Goal: Task Accomplishment & Management: Manage account settings

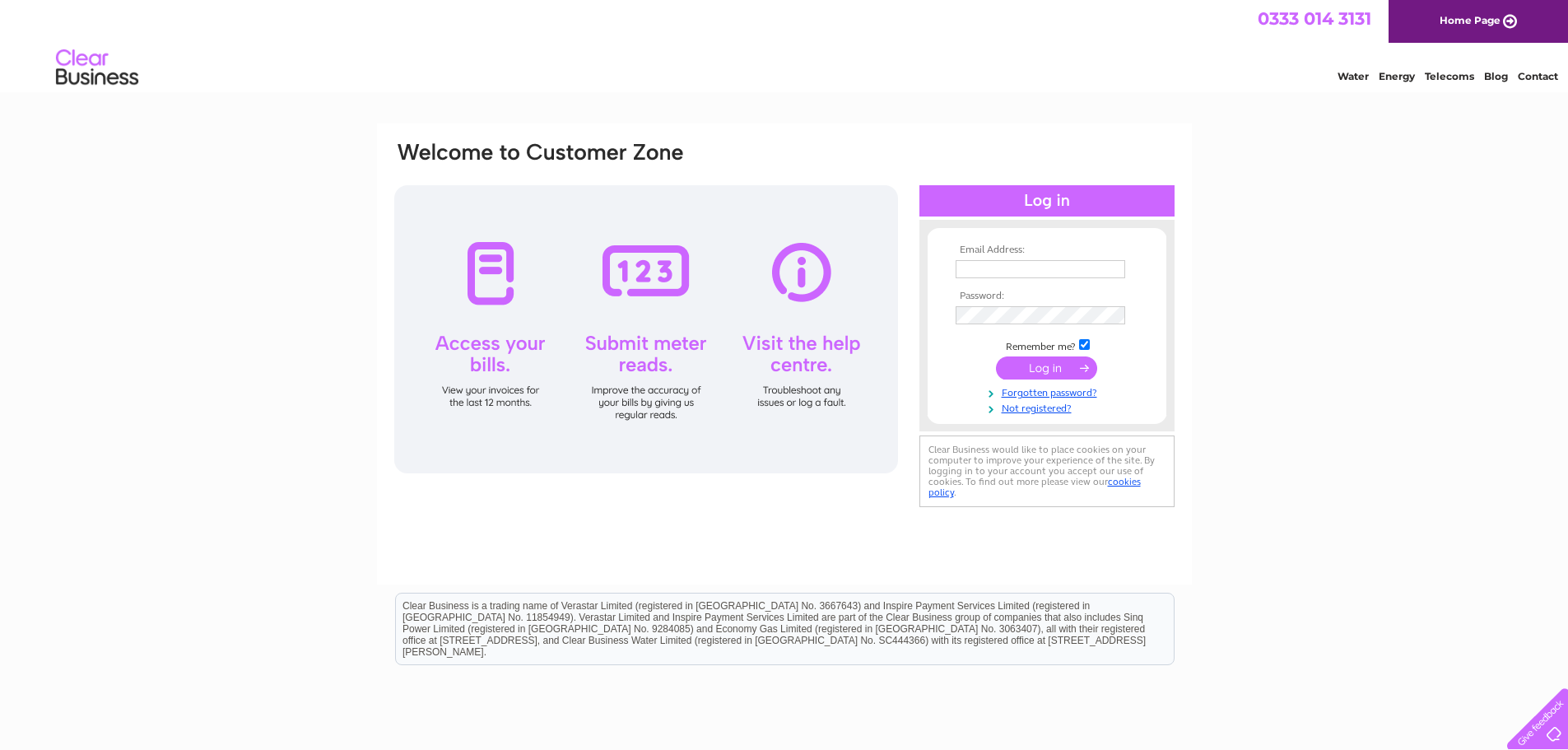
type input "mobityre.autocarescotland@aol.co.uk"
click at [1049, 360] on input "submit" at bounding box center [1046, 367] width 101 height 23
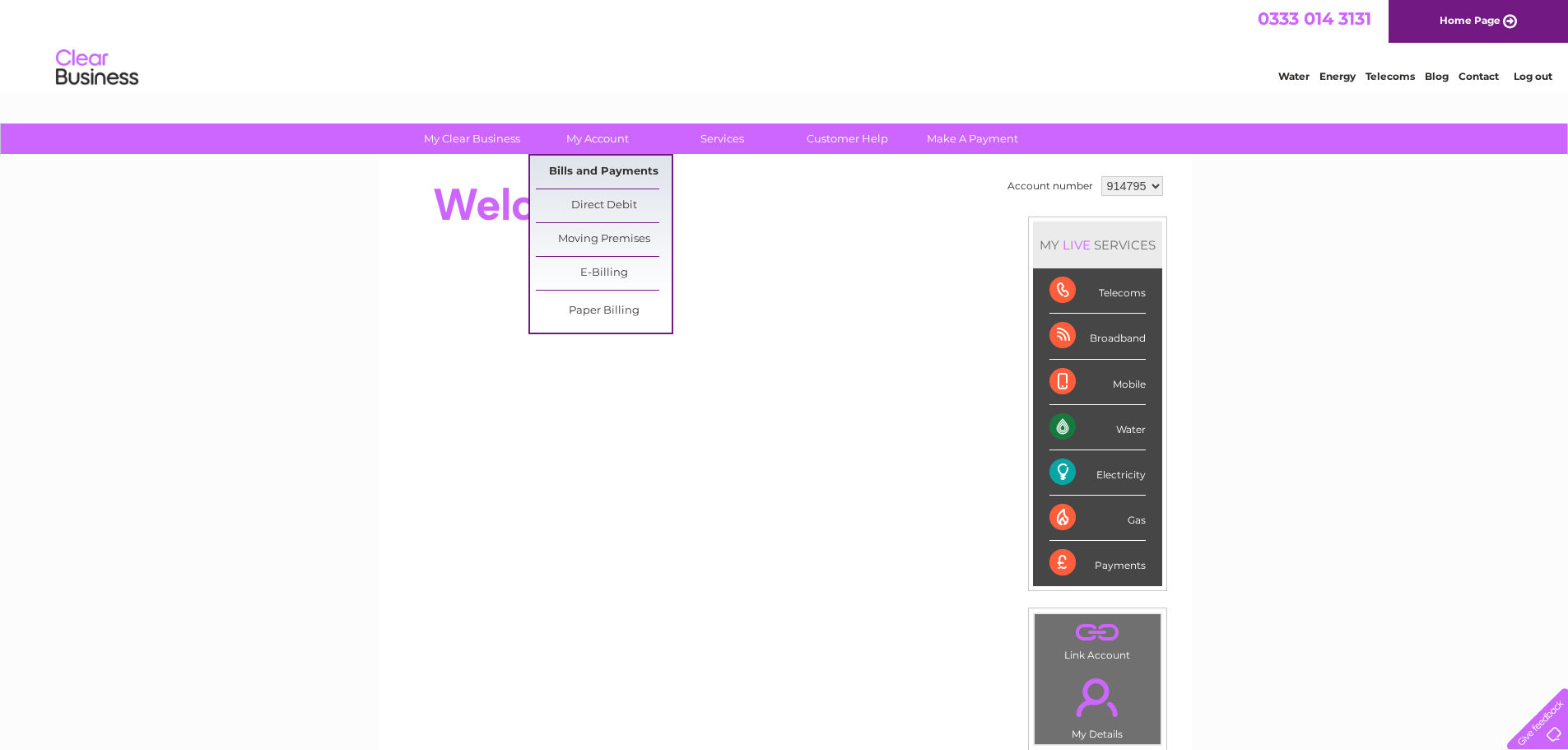
click at [561, 169] on link "Bills and Payments" at bounding box center [603, 172] width 136 height 33
click at [592, 173] on link "Bills and Payments" at bounding box center [603, 172] width 136 height 33
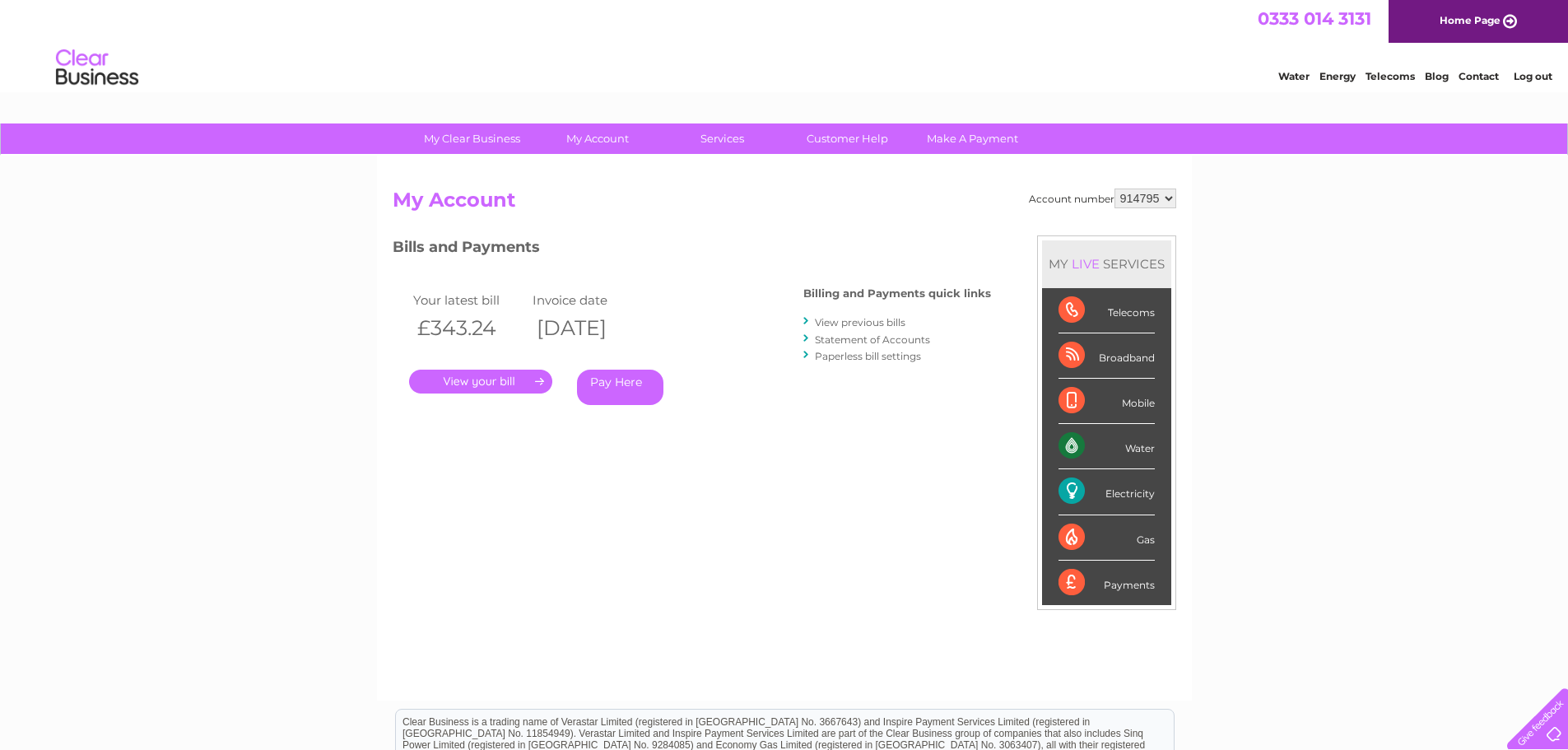
click at [458, 375] on link "." at bounding box center [480, 382] width 143 height 24
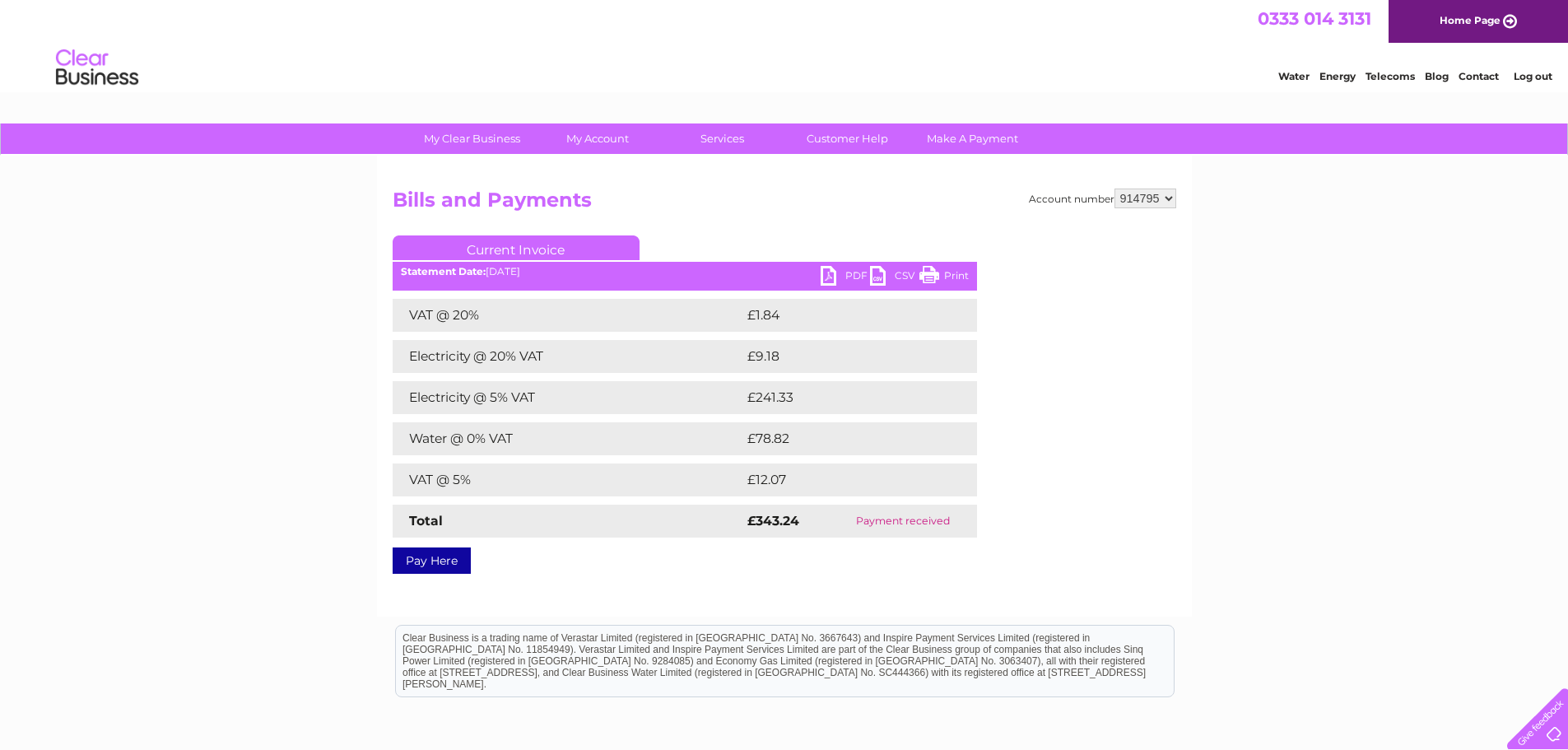
click at [950, 275] on link "Print" at bounding box center [944, 278] width 49 height 24
click at [822, 273] on link "PDF" at bounding box center [845, 278] width 49 height 24
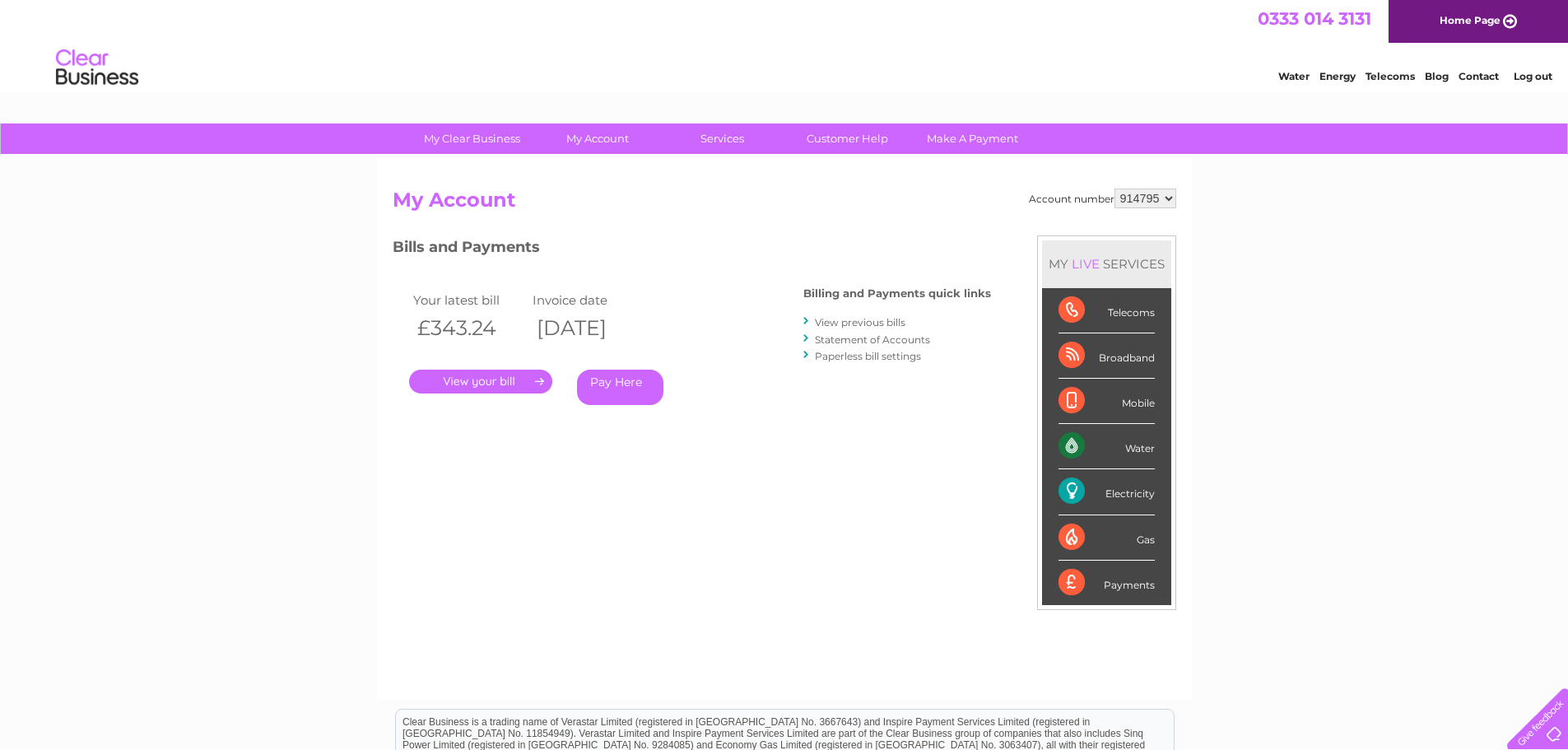
click at [869, 319] on link "View previous bills" at bounding box center [860, 322] width 91 height 13
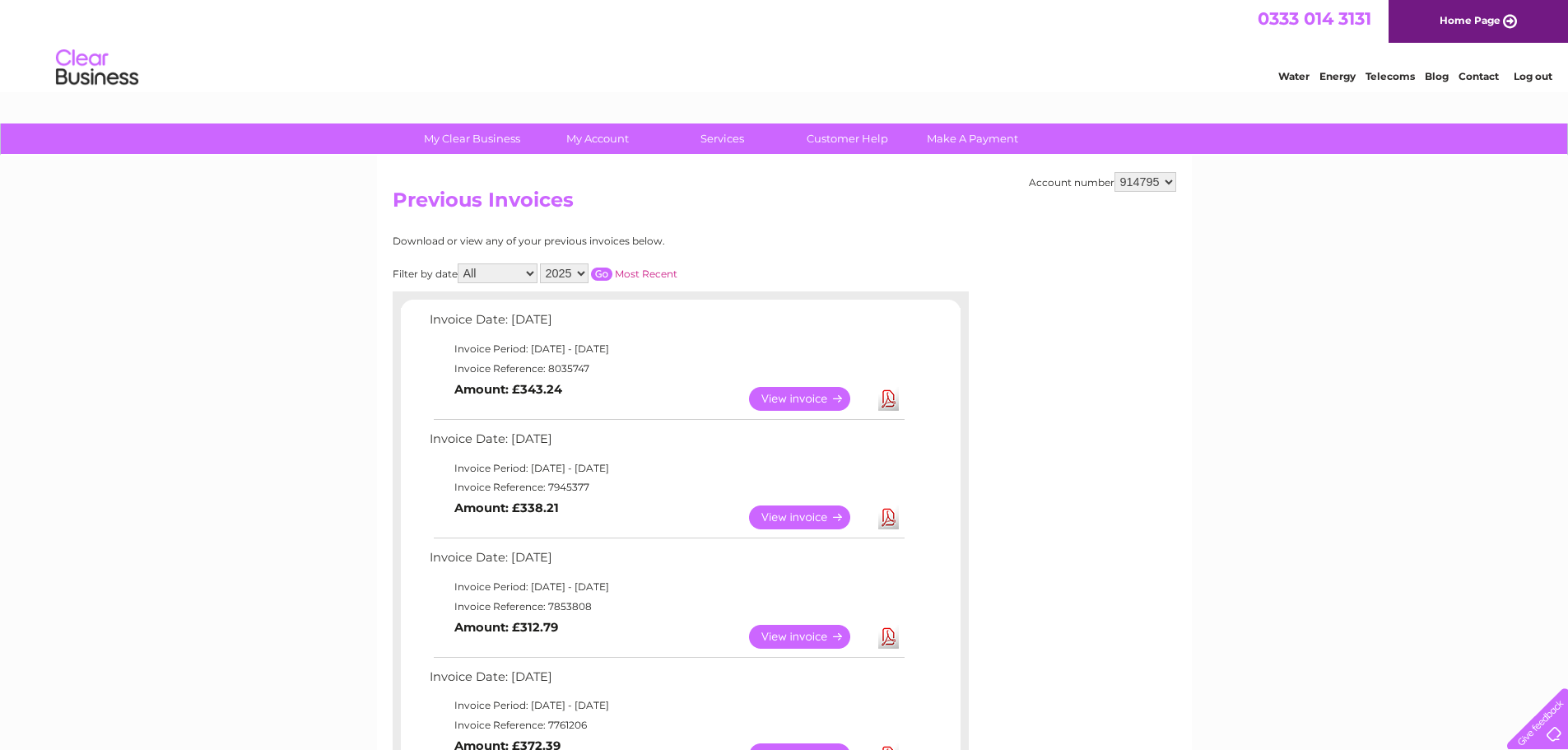
click at [814, 519] on link "View" at bounding box center [809, 518] width 121 height 24
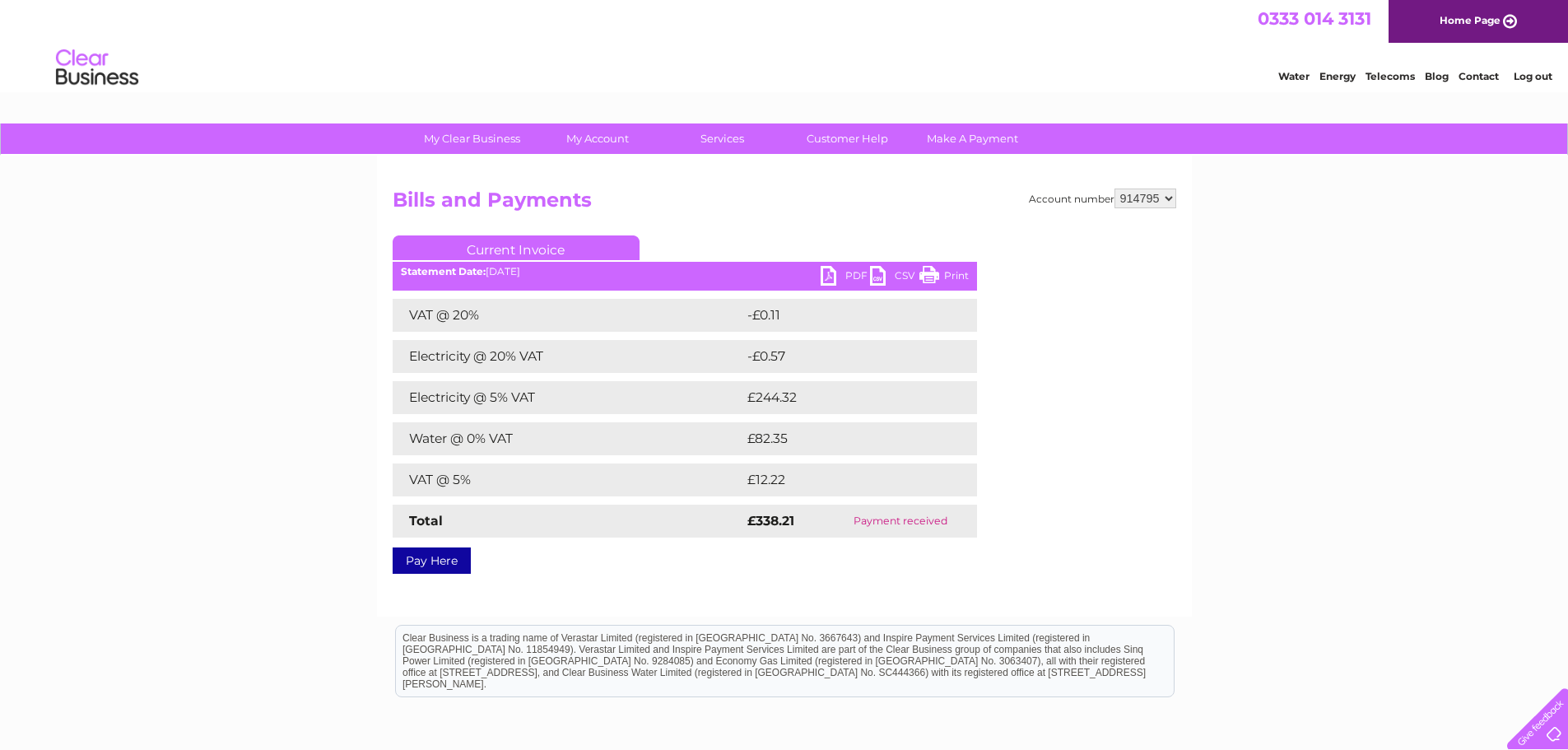
click at [841, 274] on link "PDF" at bounding box center [845, 278] width 49 height 24
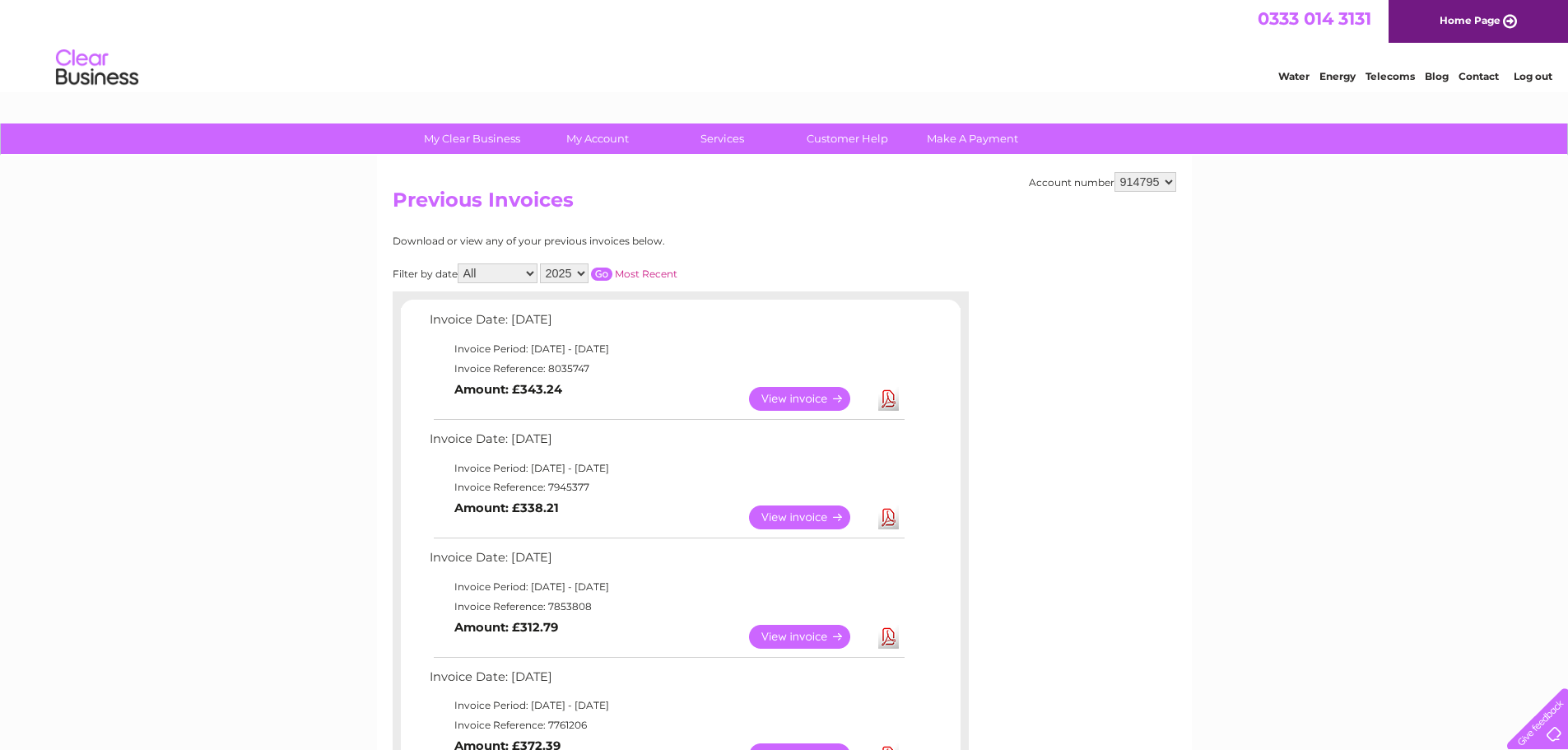
click at [797, 638] on link "View" at bounding box center [809, 637] width 121 height 24
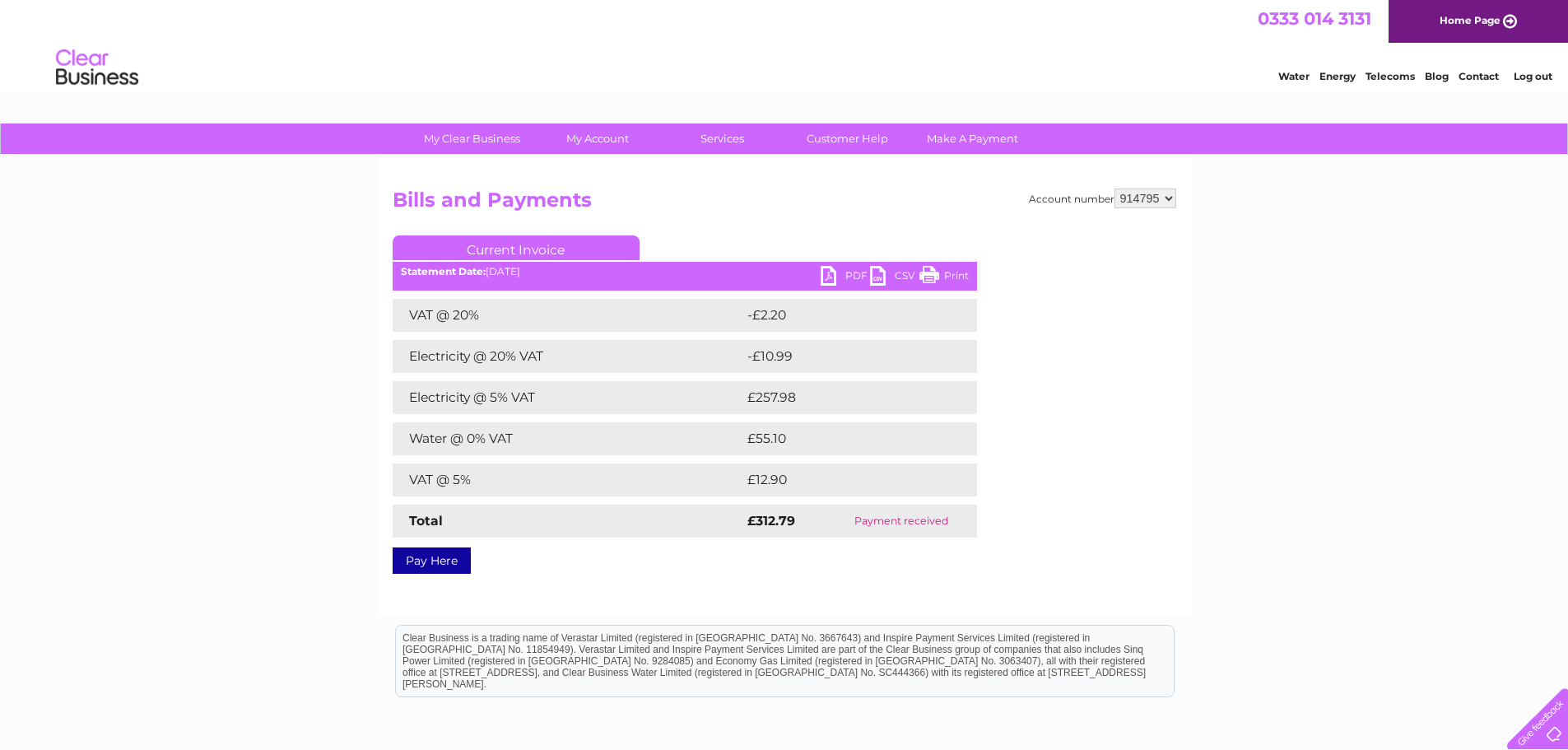
click at [839, 271] on link "PDF" at bounding box center [845, 278] width 49 height 24
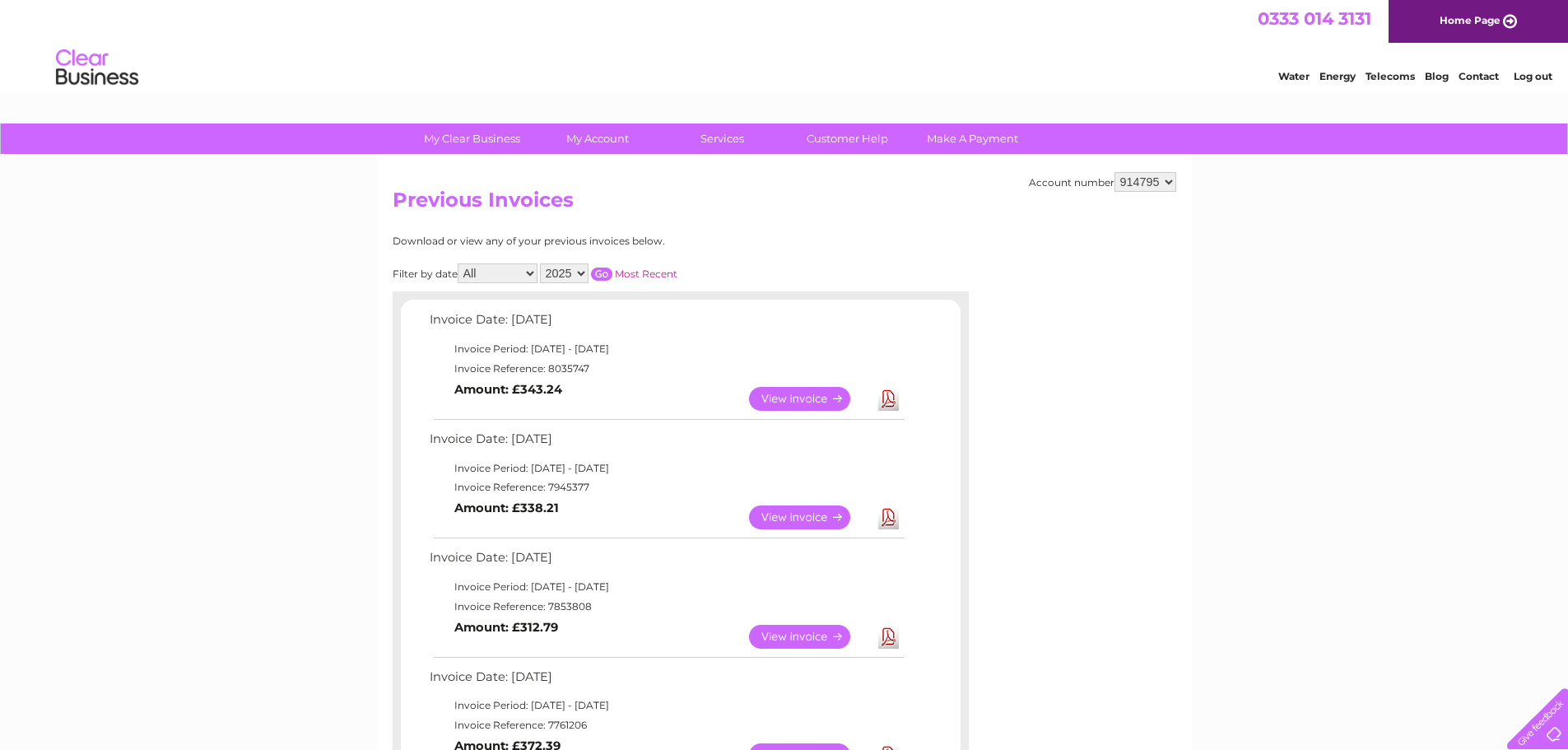
scroll to position [82, 0]
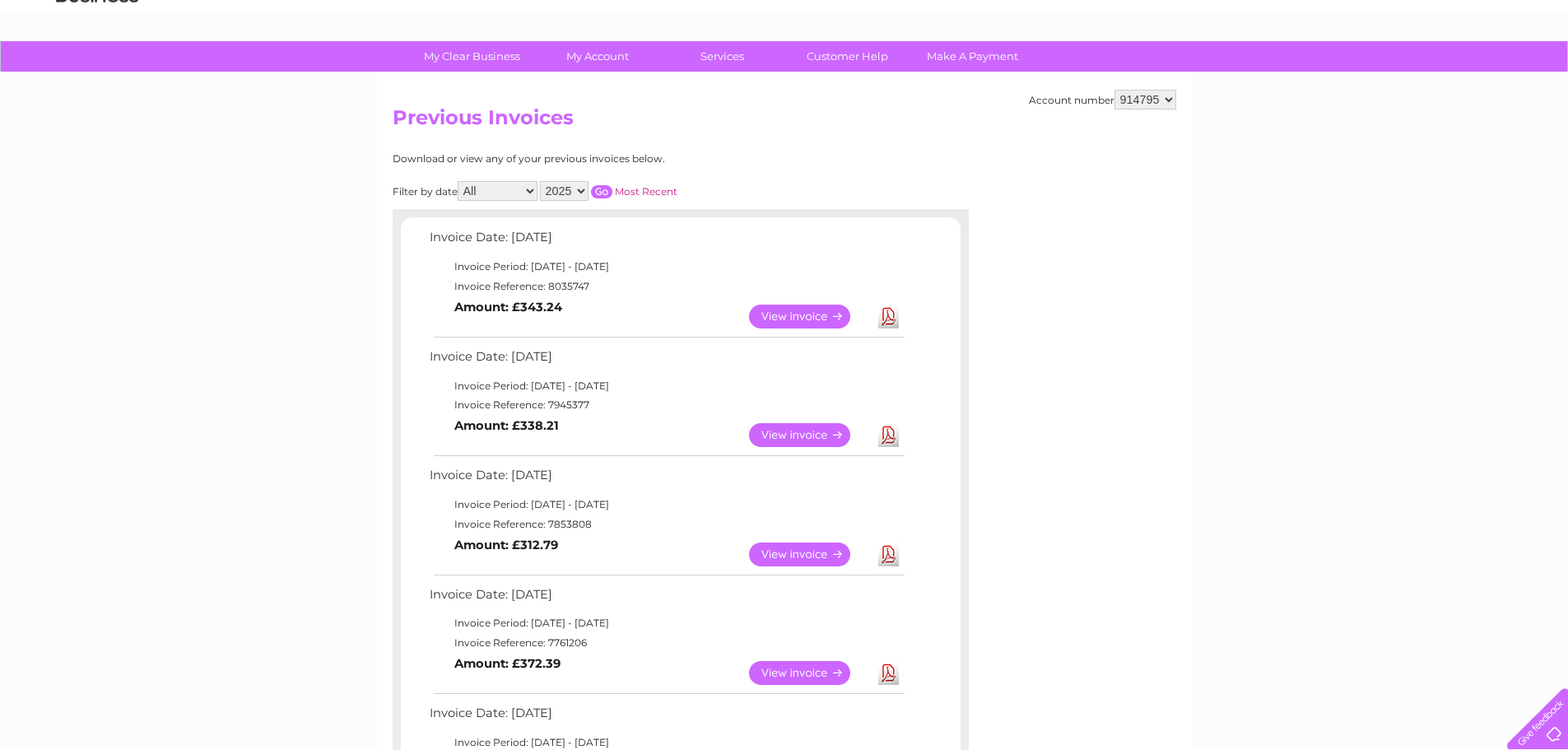
click at [811, 666] on link "View" at bounding box center [809, 673] width 121 height 24
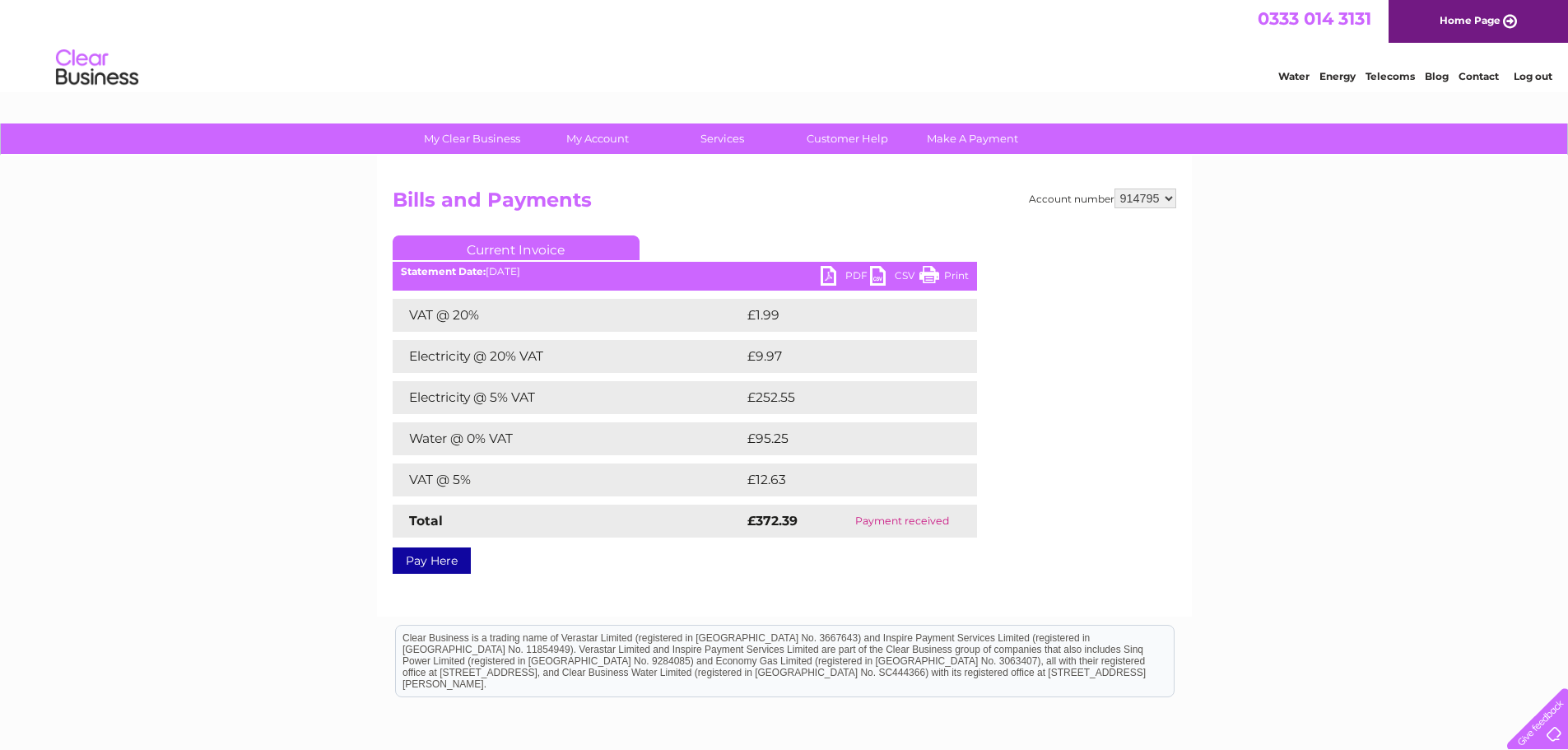
click at [841, 274] on link "PDF" at bounding box center [845, 278] width 49 height 24
